Goal: Task Accomplishment & Management: Complete application form

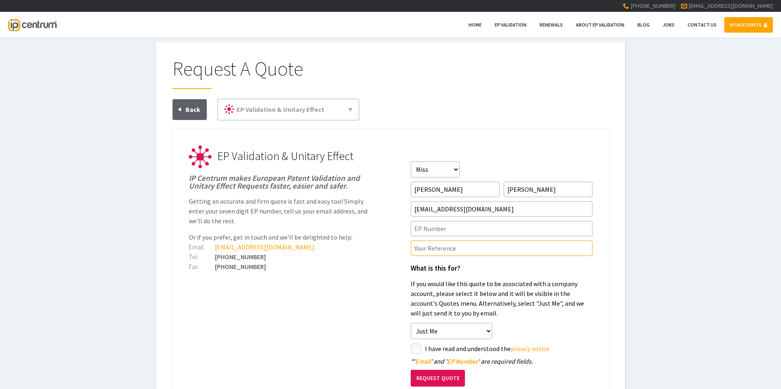
click at [446, 248] on input"] "text" at bounding box center [502, 247] width 182 height 15
paste input"] "PCT/118100EP1"
type input"] "PCT/118100EP1"
click at [435, 228] on input"] "text" at bounding box center [502, 228] width 182 height 15
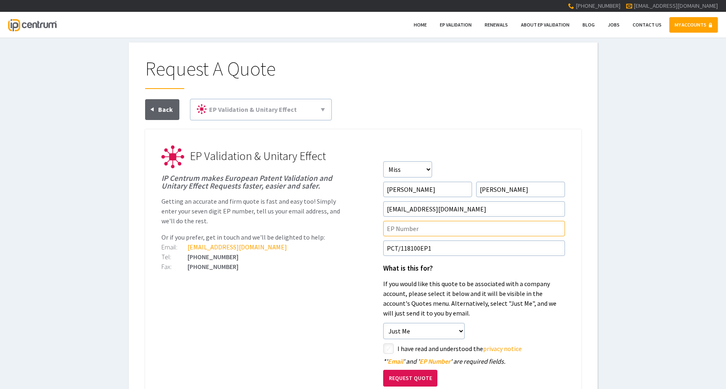
click at [400, 226] on input"] "text" at bounding box center [474, 228] width 182 height 15
paste input"] "4399652"
type input"] "4399652"
click at [324, 288] on ul "EP Validation & Unitary Effect IP Centrum makes European Patent Validation and …" at bounding box center [363, 307] width 436 height 356
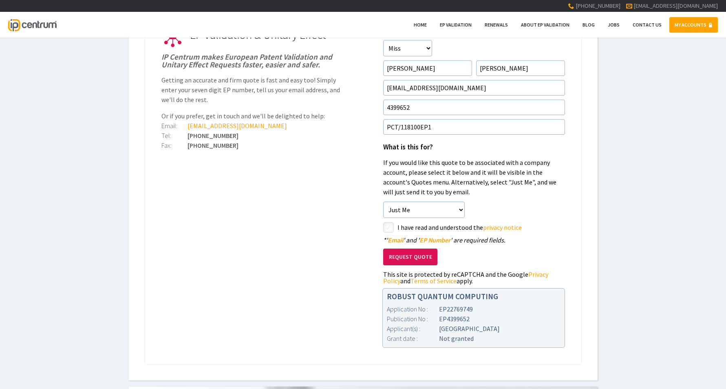
scroll to position [122, 0]
click at [388, 227] on input"] "checkbox" at bounding box center [390, 227] width 10 height 10
checkbox input"] "true"
click at [408, 257] on button "Request Quote" at bounding box center [410, 255] width 54 height 17
